Goal: Check status: Check status

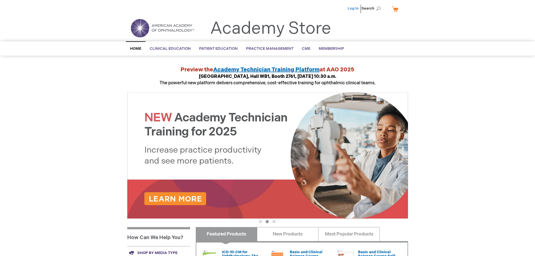
click at [353, 9] on link "Log In" at bounding box center [353, 8] width 11 height 4
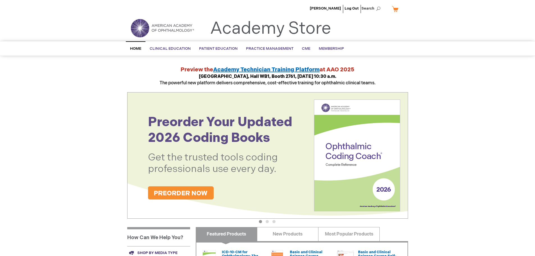
click at [397, 7] on link "My Cart" at bounding box center [397, 9] width 13 height 10
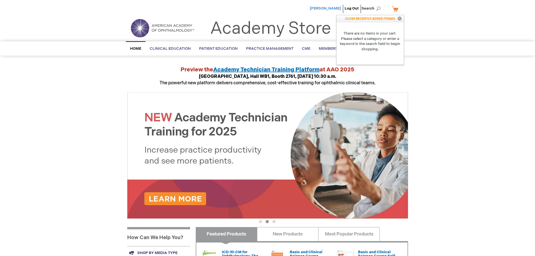
click at [328, 8] on span "Joy Bethea" at bounding box center [325, 8] width 31 height 4
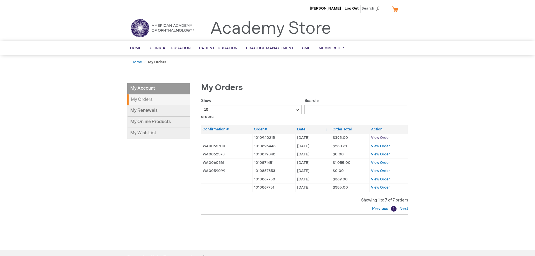
click at [376, 138] on span "View Order" at bounding box center [380, 137] width 19 height 4
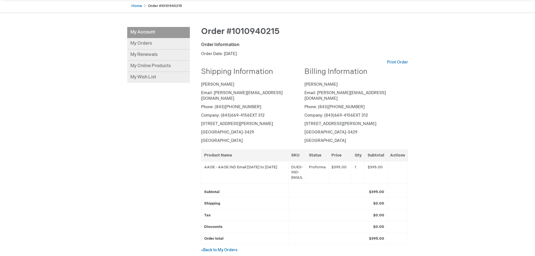
scroll to position [84, 0]
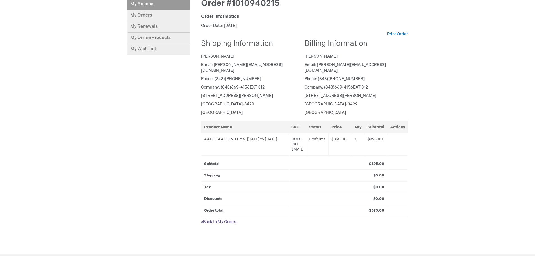
click at [217, 219] on link "« Back to My Orders" at bounding box center [219, 221] width 36 height 5
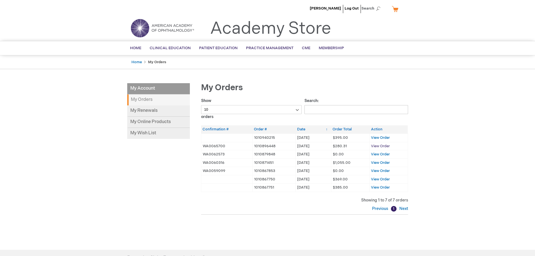
click at [378, 146] on span "View Order" at bounding box center [380, 146] width 19 height 4
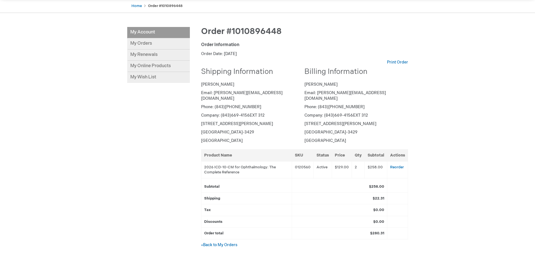
scroll to position [112, 0]
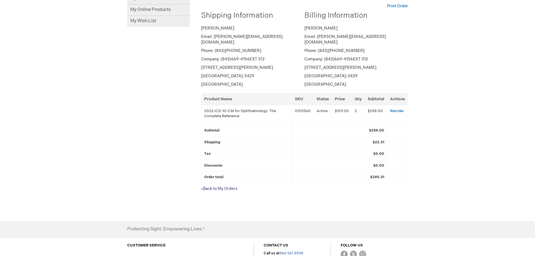
click at [218, 186] on link "« Back to My Orders" at bounding box center [219, 188] width 36 height 5
